Goal: Task Accomplishment & Management: Complete application form

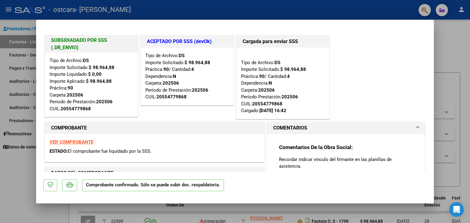
type input "$ 0,00"
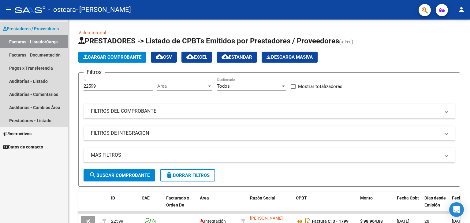
click at [45, 44] on link "Facturas - Listado/Carga" at bounding box center [34, 41] width 68 height 13
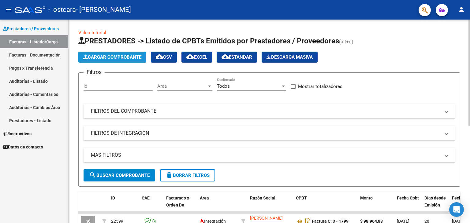
click at [119, 60] on button "Cargar Comprobante" at bounding box center [112, 57] width 68 height 11
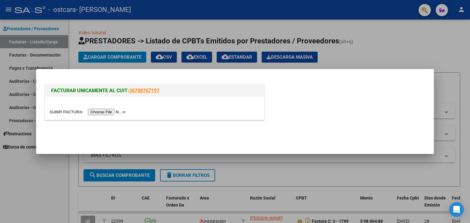
click at [114, 110] on input "file" at bounding box center [88, 112] width 77 height 6
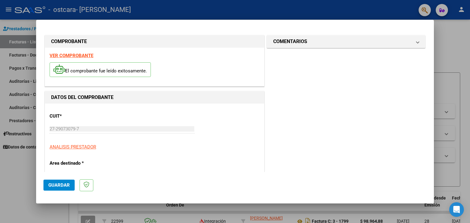
click at [67, 183] on span "Guardar" at bounding box center [58, 186] width 21 height 6
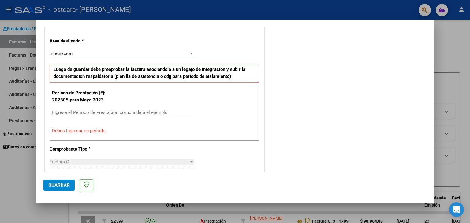
scroll to position [153, 0]
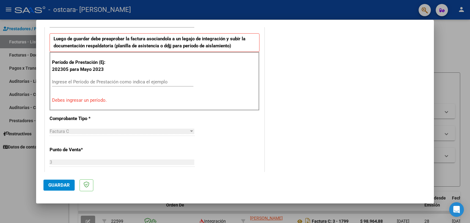
click at [87, 82] on input "Ingrese el Período de Prestación como indica el ejemplo" at bounding box center [122, 82] width 141 height 6
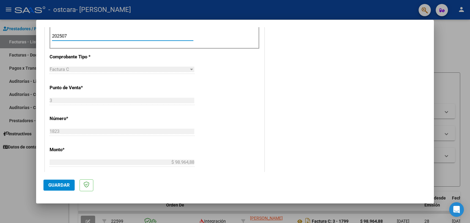
scroll to position [214, 0]
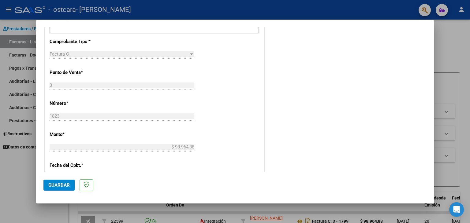
type input "202507"
drag, startPoint x: 70, startPoint y: 187, endPoint x: 73, endPoint y: 186, distance: 3.9
click at [69, 187] on button "Guardar" at bounding box center [58, 185] width 31 height 11
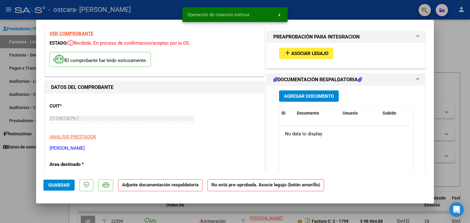
scroll to position [0, 0]
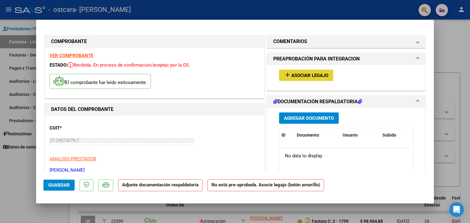
click at [319, 78] on span "Asociar Legajo" at bounding box center [309, 76] width 37 height 6
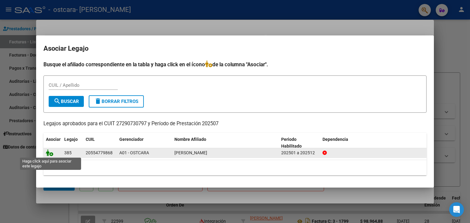
click at [49, 154] on icon at bounding box center [49, 153] width 7 height 7
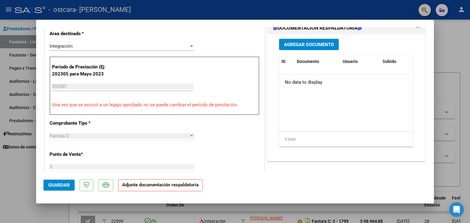
scroll to position [122, 0]
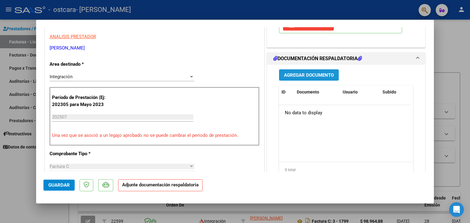
click at [314, 74] on span "Agregar Documento" at bounding box center [309, 76] width 50 height 6
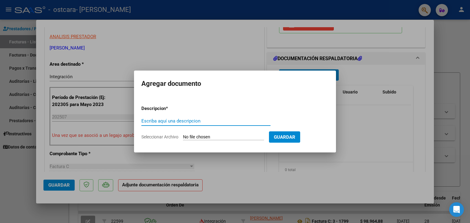
click at [185, 119] on input "Escriba aquí una descripcion" at bounding box center [205, 121] width 129 height 6
type input "planilla asistencia"
click at [245, 138] on input "Seleccionar Archivo" at bounding box center [223, 138] width 81 height 6
type input "C:\fakepath\[PERSON_NAME].pdf"
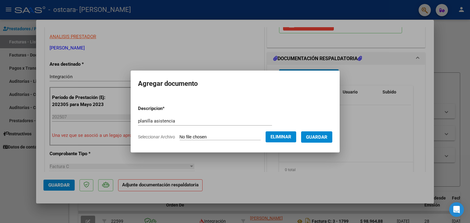
click at [319, 138] on span "Guardar" at bounding box center [316, 138] width 21 height 6
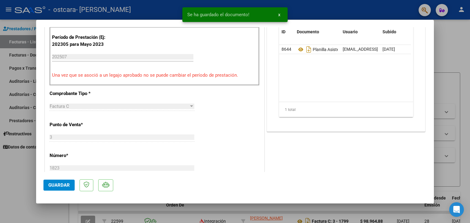
scroll to position [184, 0]
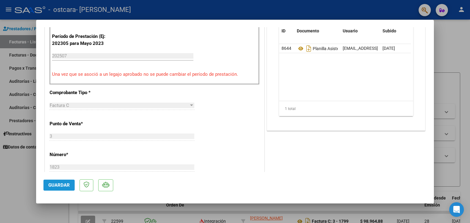
click at [71, 187] on button "Guardar" at bounding box center [58, 185] width 31 height 11
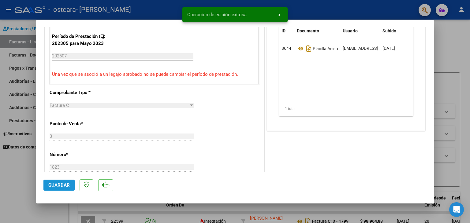
click at [62, 185] on span "Guardar" at bounding box center [58, 186] width 21 height 6
type input "$ 0,00"
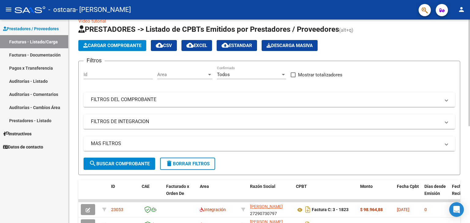
scroll to position [0, 0]
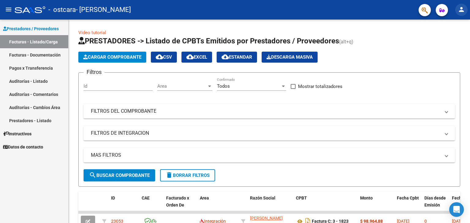
click at [459, 11] on mat-icon "person" at bounding box center [461, 9] width 7 height 7
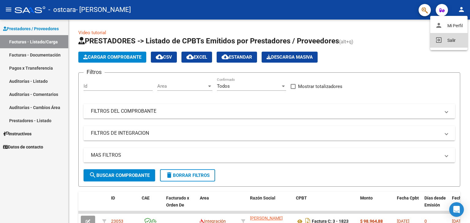
click at [448, 39] on button "exit_to_app Salir" at bounding box center [448, 40] width 37 height 15
